Goal: Information Seeking & Learning: Check status

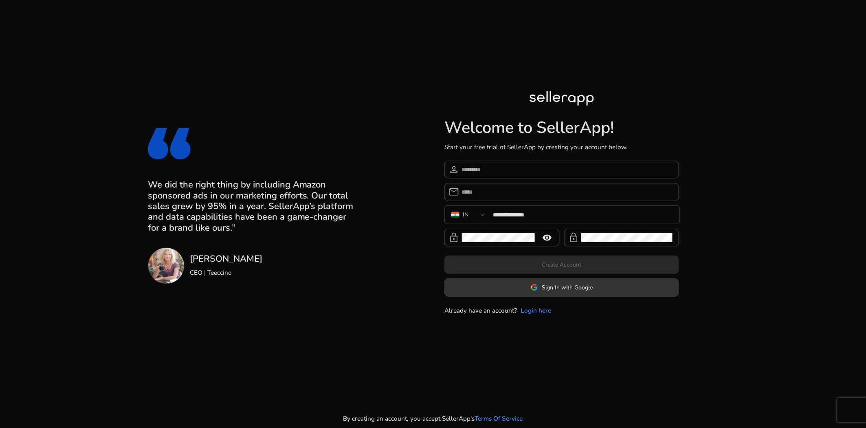
click at [547, 289] on span "Sign In with Google" at bounding box center [567, 287] width 51 height 9
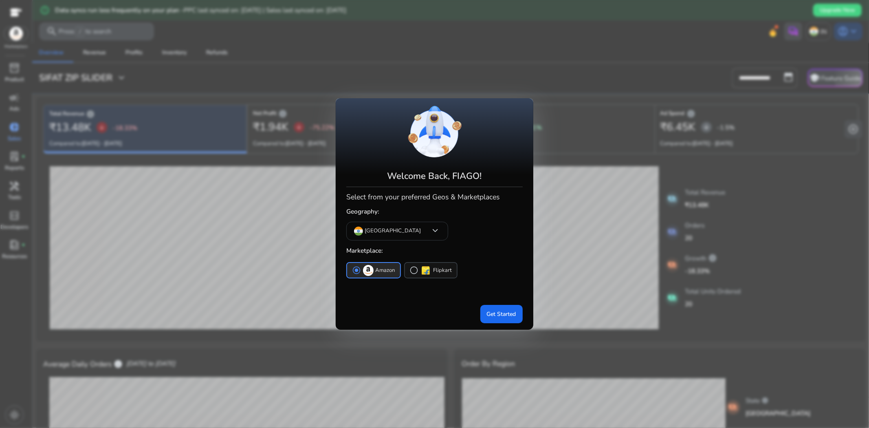
click at [414, 270] on span "radio_button_unchecked" at bounding box center [414, 270] width 9 height 9
click at [517, 315] on span at bounding box center [502, 314] width 42 height 20
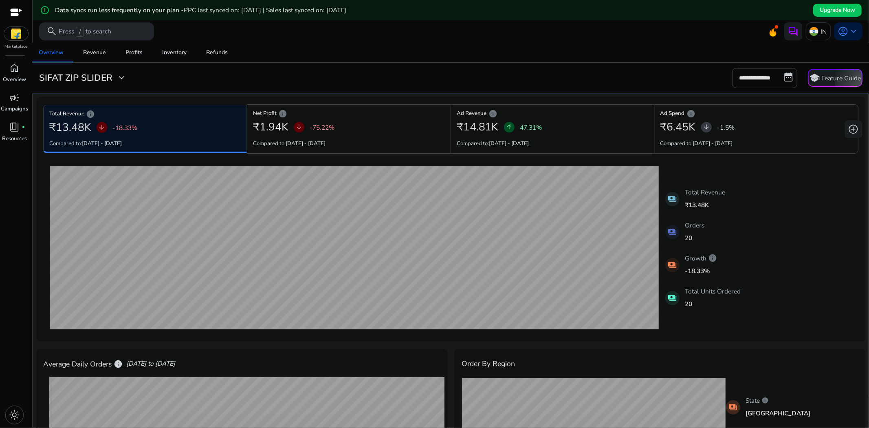
click at [685, 237] on p "20" at bounding box center [695, 237] width 20 height 9
click at [767, 71] on input "**********" at bounding box center [764, 78] width 65 height 20
select select "*"
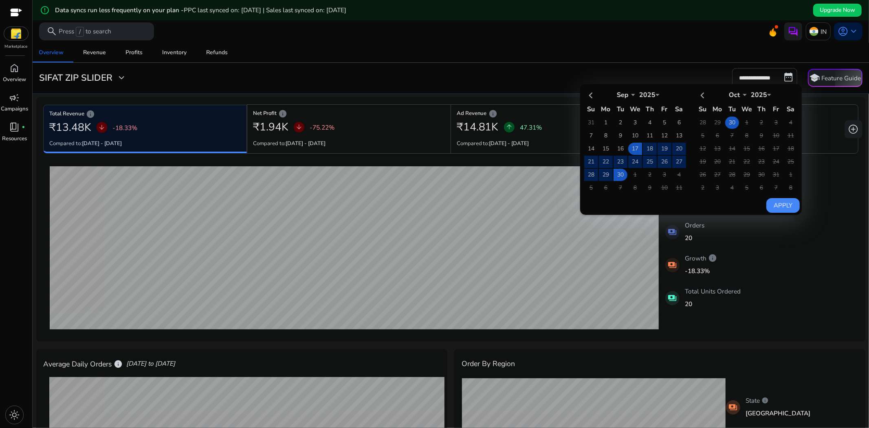
click at [725, 124] on td "30" at bounding box center [732, 123] width 14 height 12
click at [641, 46] on div "Overview Revenue Profits Inventory Refunds" at bounding box center [451, 53] width 844 height 20
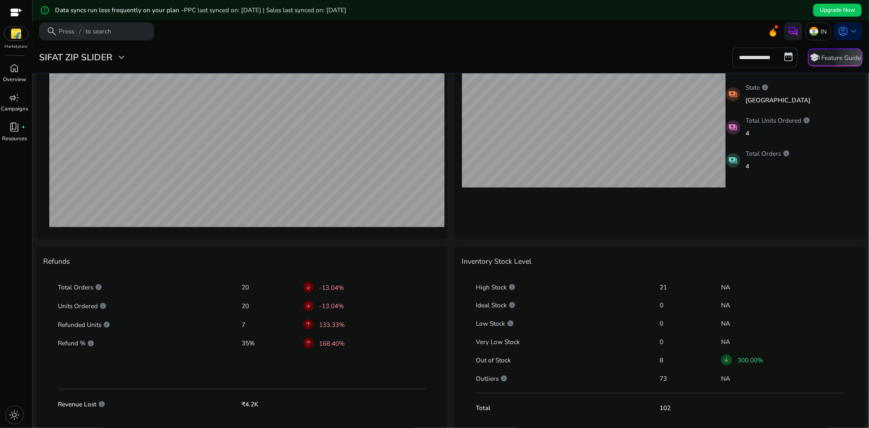
scroll to position [314, 0]
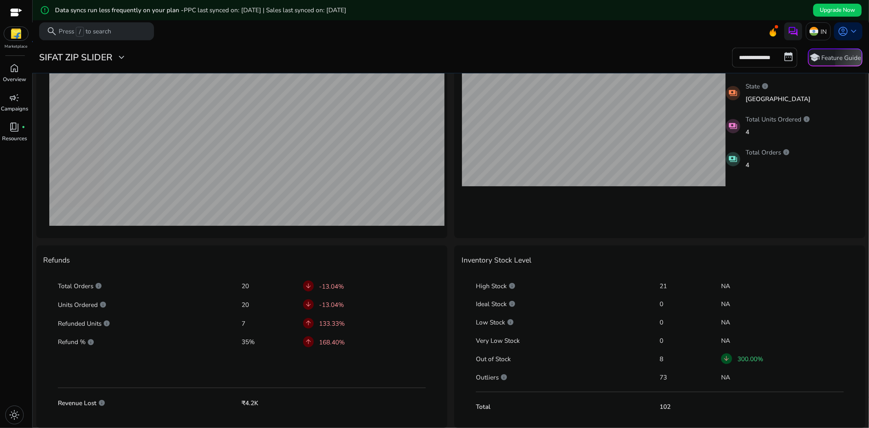
click at [726, 357] on span "arrow_downward" at bounding box center [726, 358] width 7 height 7
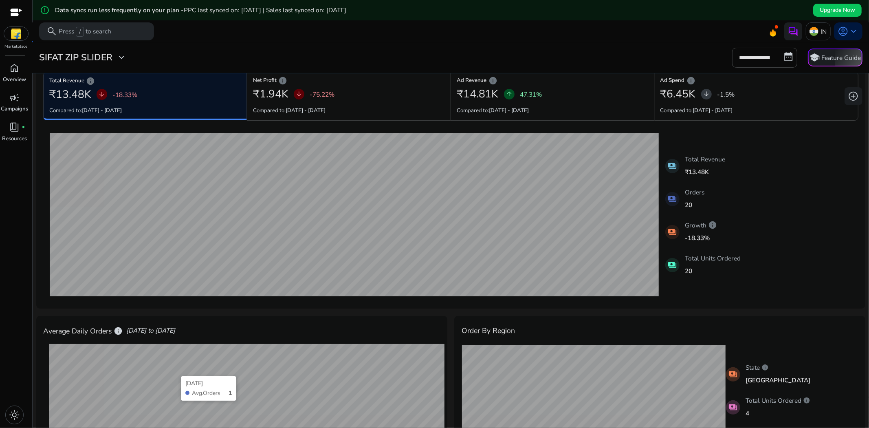
scroll to position [0, 0]
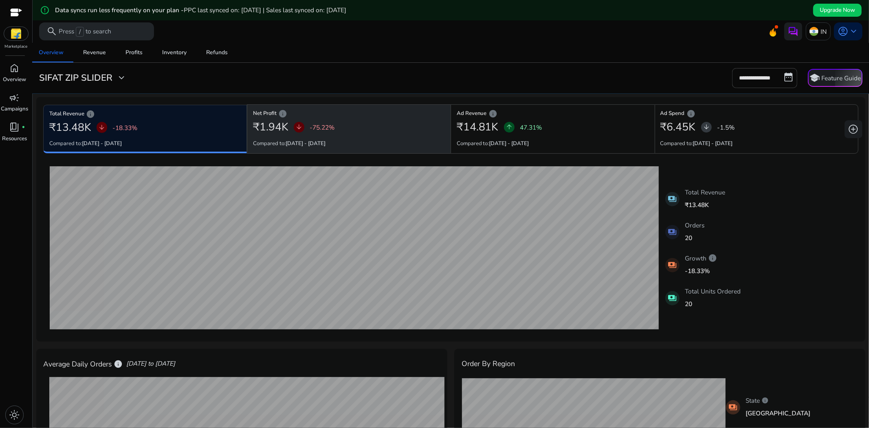
click at [346, 128] on div "₹1.94K arrow_downward -75.22%" at bounding box center [349, 127] width 193 height 18
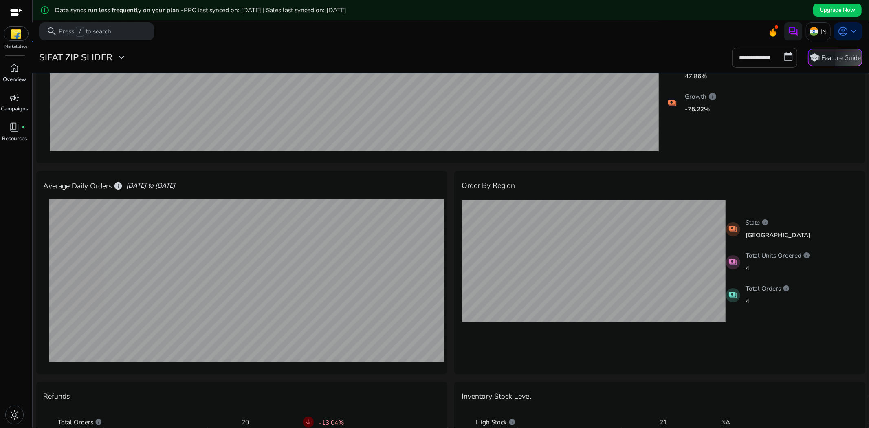
scroll to position [88, 0]
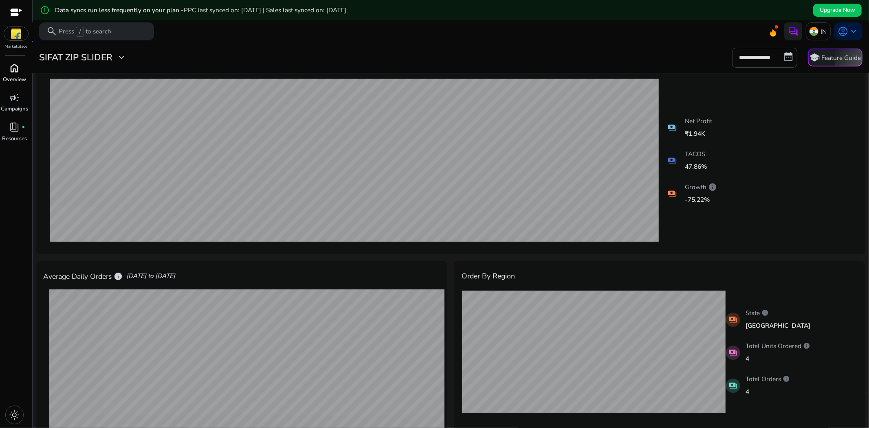
click at [11, 69] on span "home" at bounding box center [14, 68] width 11 height 11
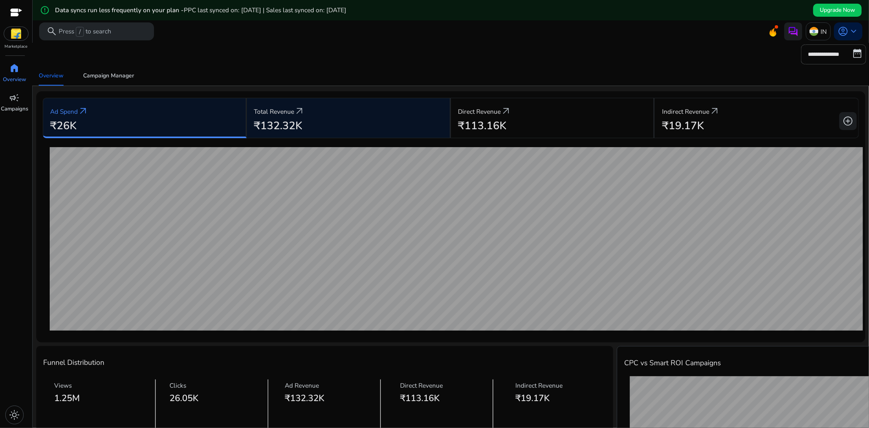
click at [250, 117] on div "Total Revenue arrow_outward ₹132.32K" at bounding box center [349, 118] width 204 height 40
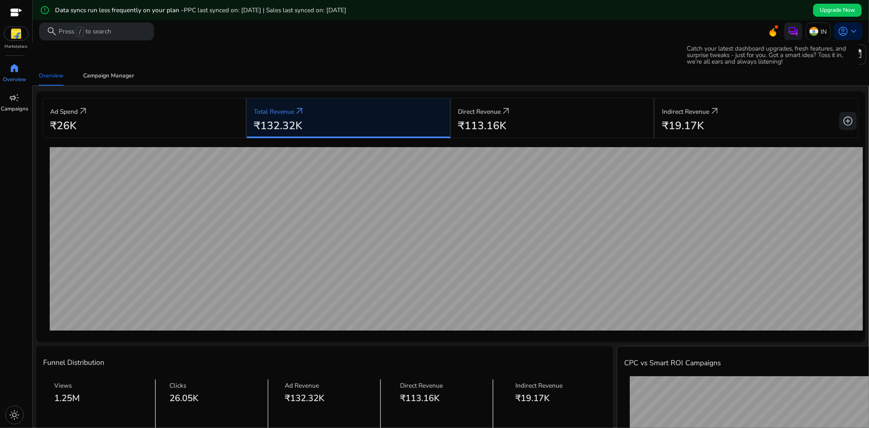
click at [770, 35] on icon at bounding box center [773, 32] width 7 height 9
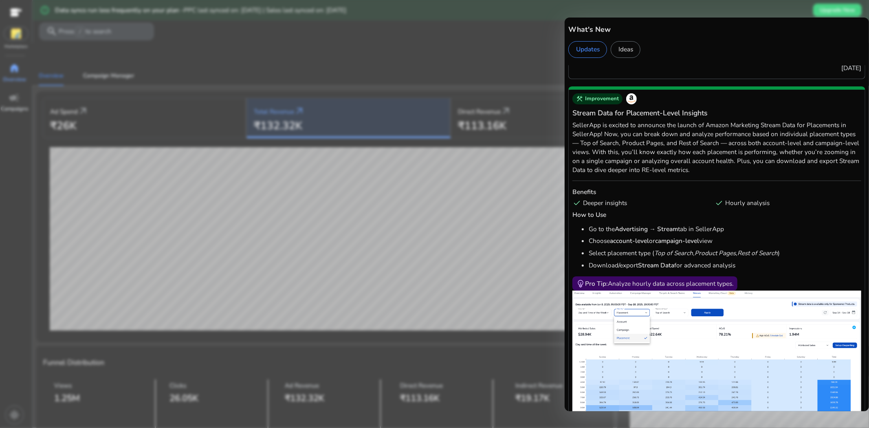
scroll to position [226, 0]
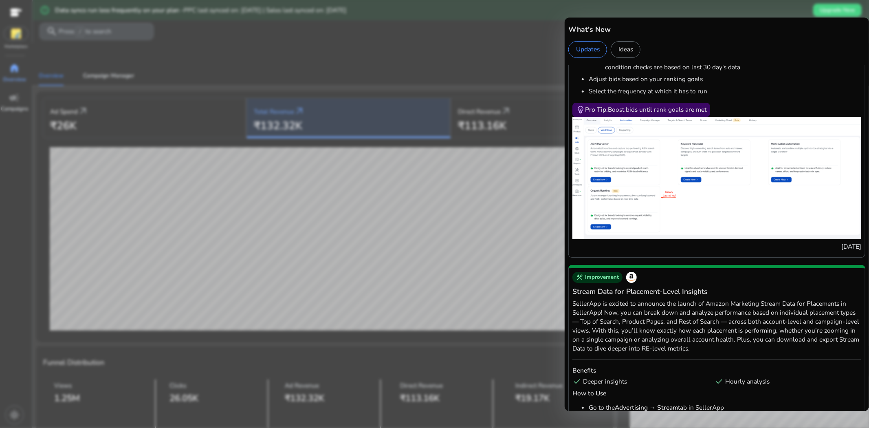
click at [632, 47] on div "Ideas" at bounding box center [626, 49] width 30 height 17
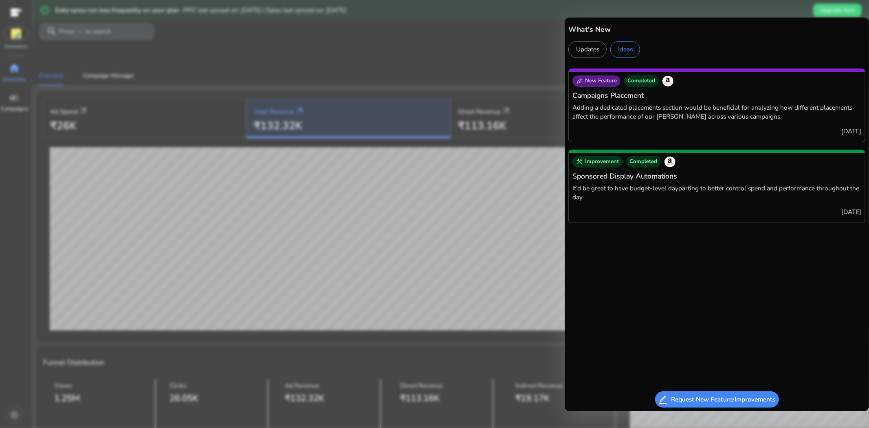
click at [471, 52] on div at bounding box center [434, 214] width 869 height 428
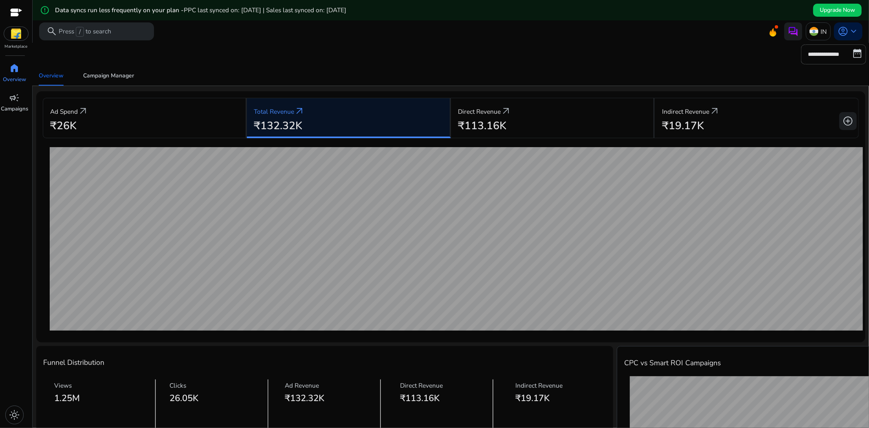
click at [474, 52] on div "**********" at bounding box center [450, 54] width 831 height 20
